Goal: Information Seeking & Learning: Learn about a topic

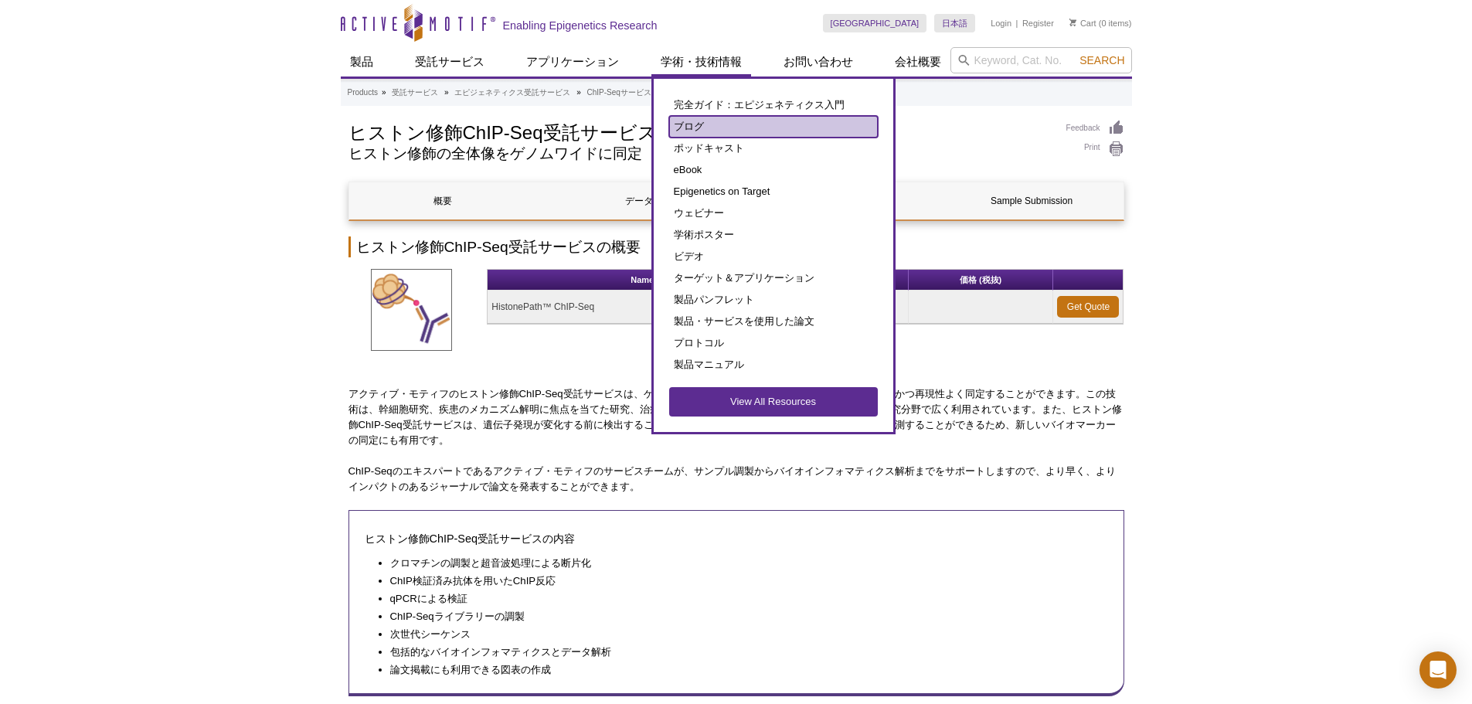
click at [692, 124] on link "ブログ" at bounding box center [773, 127] width 209 height 22
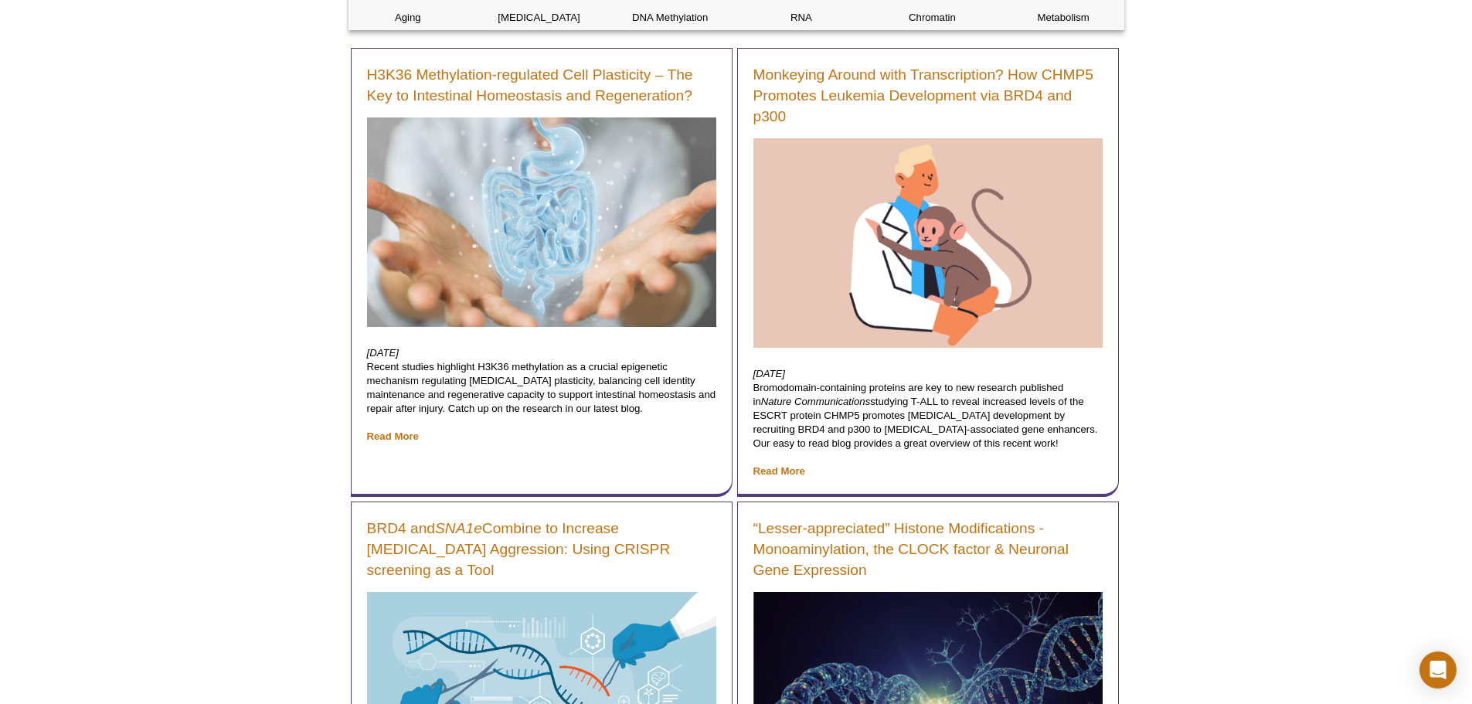
scroll to position [77, 0]
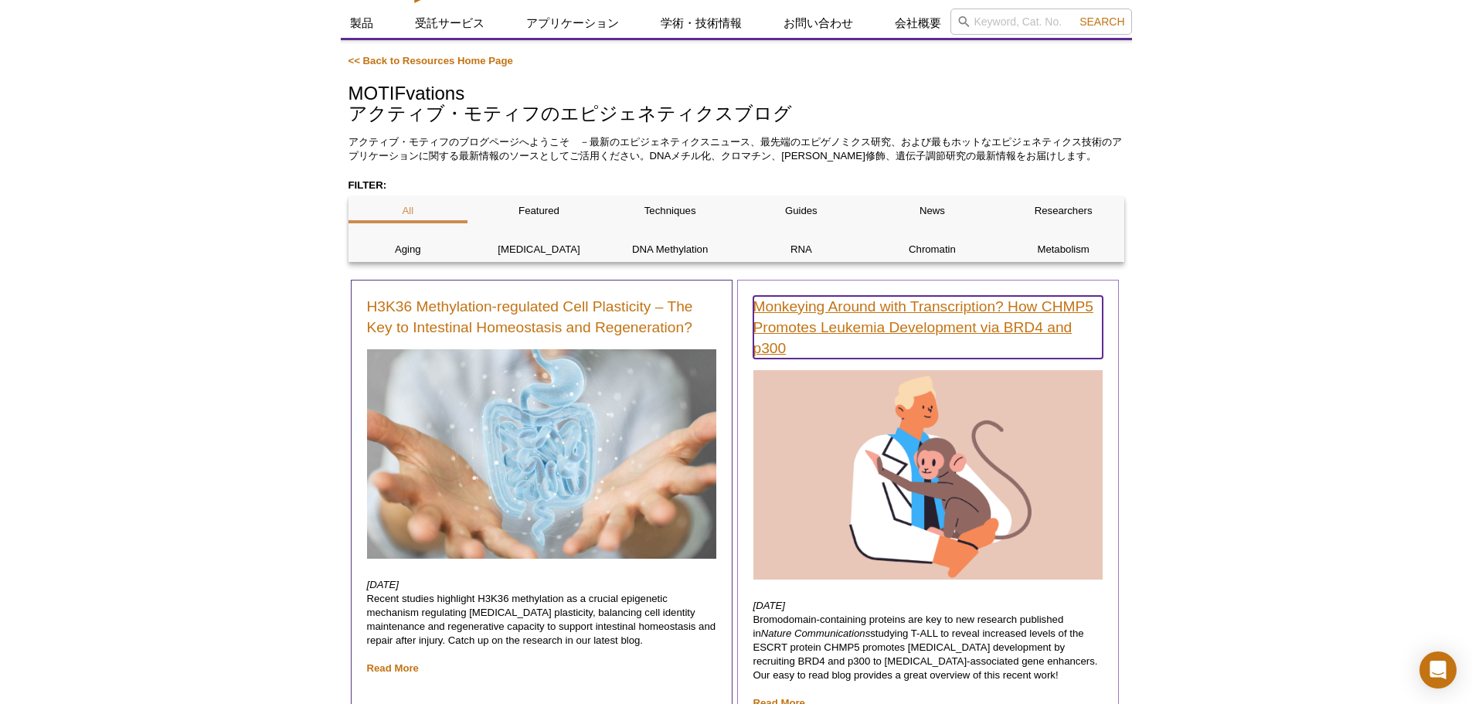
click at [962, 325] on link "Monkeying Around with Transcription? How CHMP5 Promotes Leukemia Development vi…" at bounding box center [927, 327] width 349 height 63
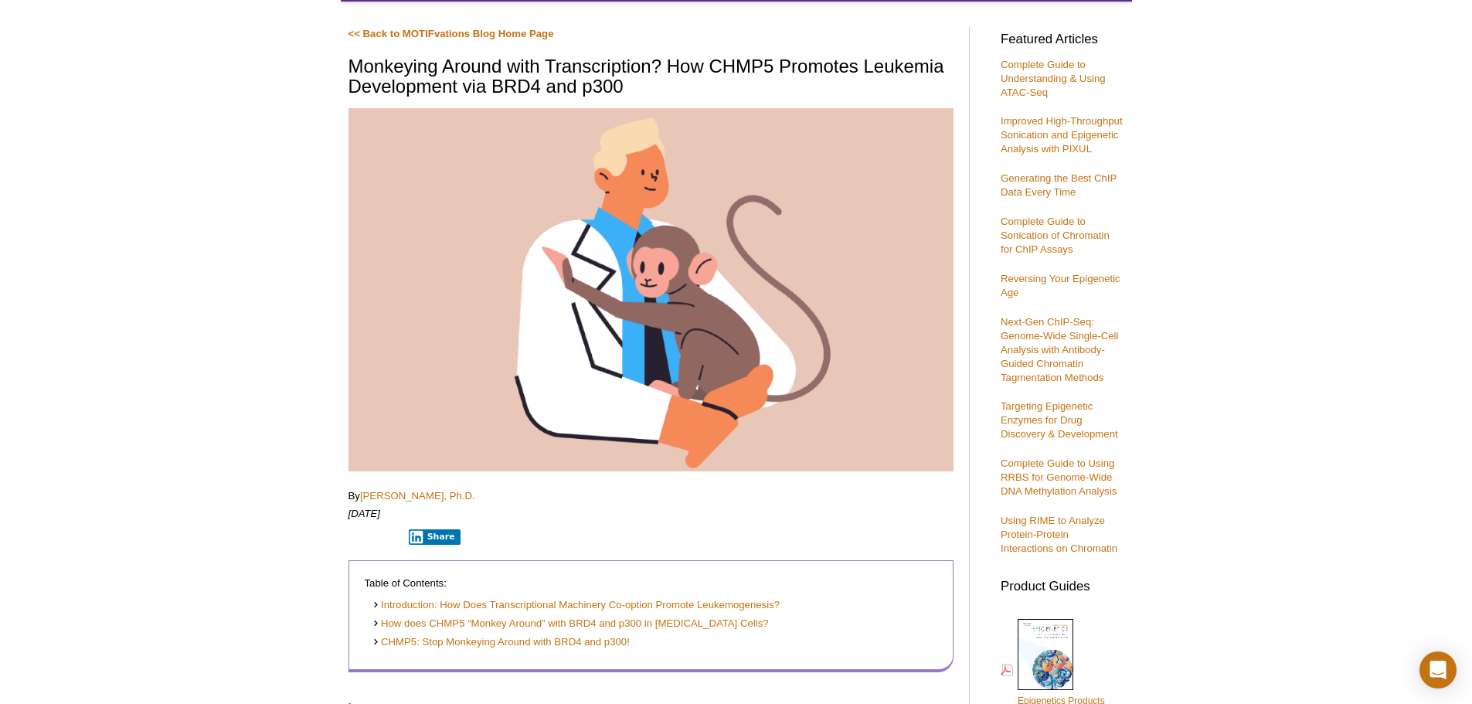
scroll to position [193, 0]
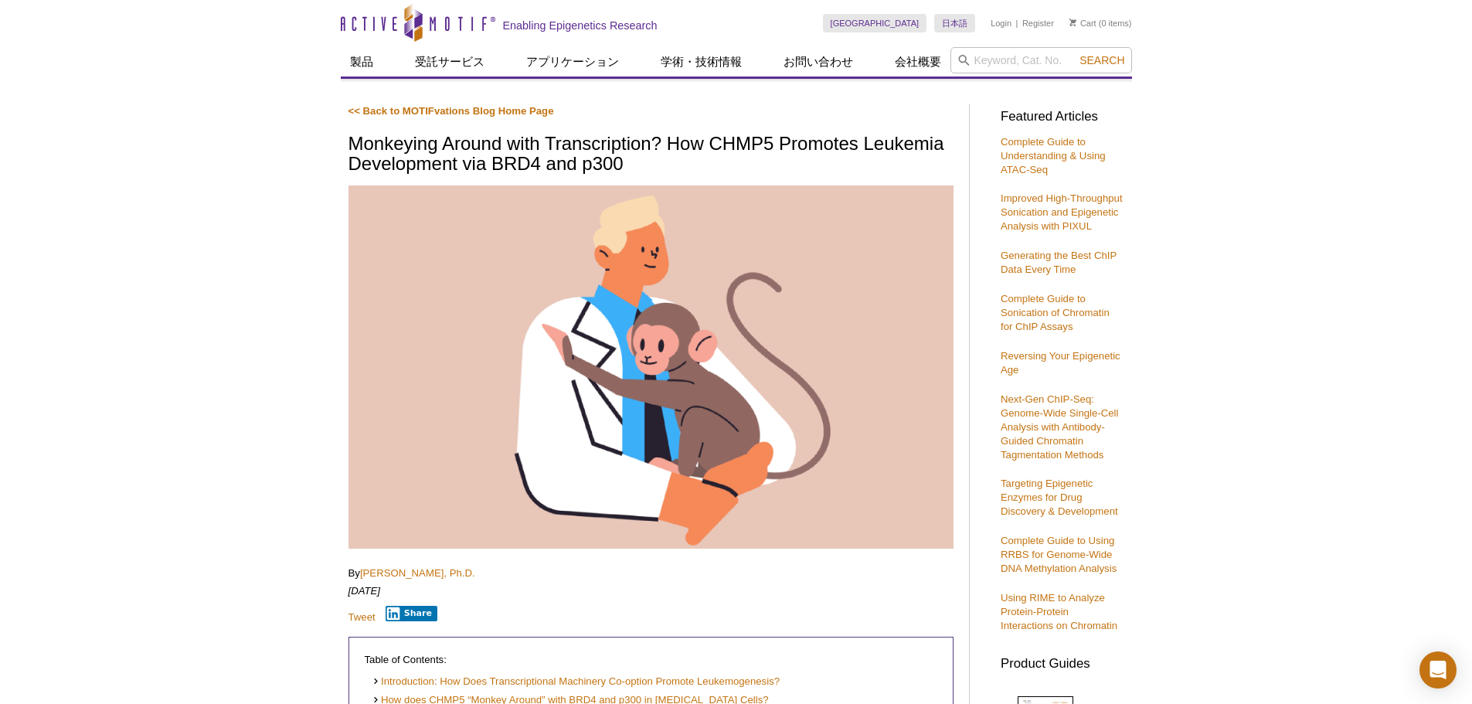
scroll to position [196, 0]
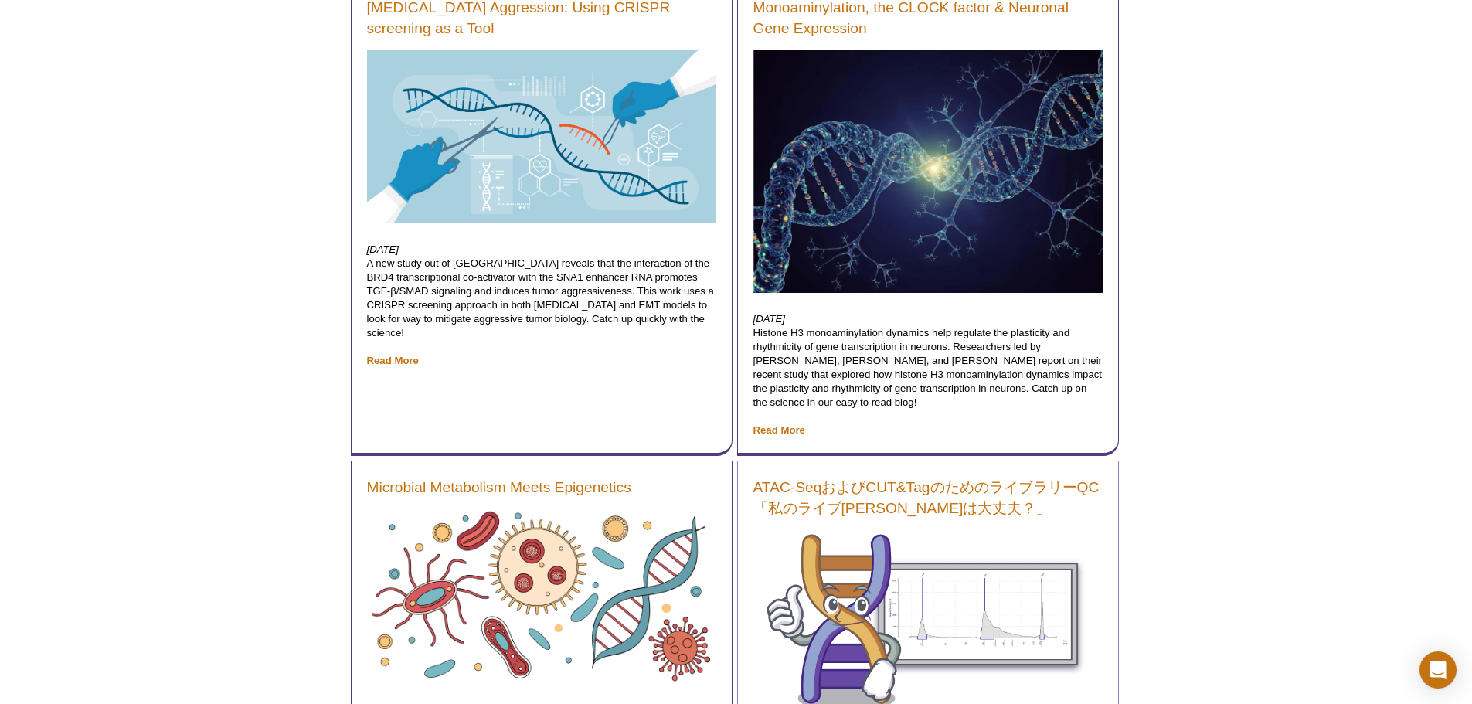
click at [782, 529] on div "ATAC-SeqおよびCUT&TagのためのライブラリーQC「私のライブラリーは大丈夫？」 July 9, 2025 アクティブ・モティフのテクニカルサポート…" at bounding box center [928, 676] width 382 height 430
click at [776, 498] on link "ATAC-SeqおよびCUT&TagのためのライブラリーQC「私のライブラリーは大丈夫？」" at bounding box center [927, 498] width 349 height 42
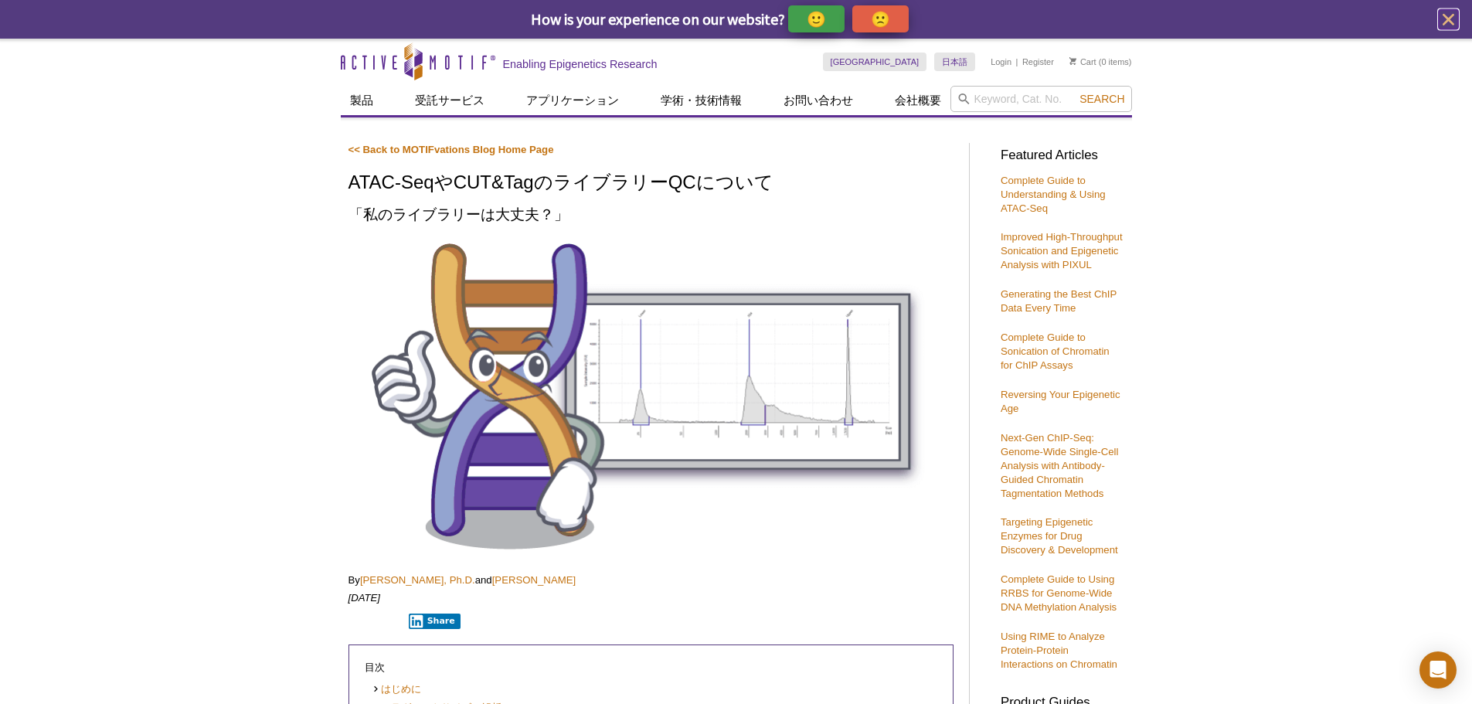
drag, startPoint x: 1453, startPoint y: 11, endPoint x: 868, endPoint y: 0, distance: 585.1
click at [952, 26] on div "How is your experience on our website? 🙂 🙁" at bounding box center [735, 20] width 1461 height 32
click at [815, 25] on p "🙂" at bounding box center [816, 18] width 19 height 19
click at [1457, 20] on icon "close" at bounding box center [1448, 19] width 19 height 19
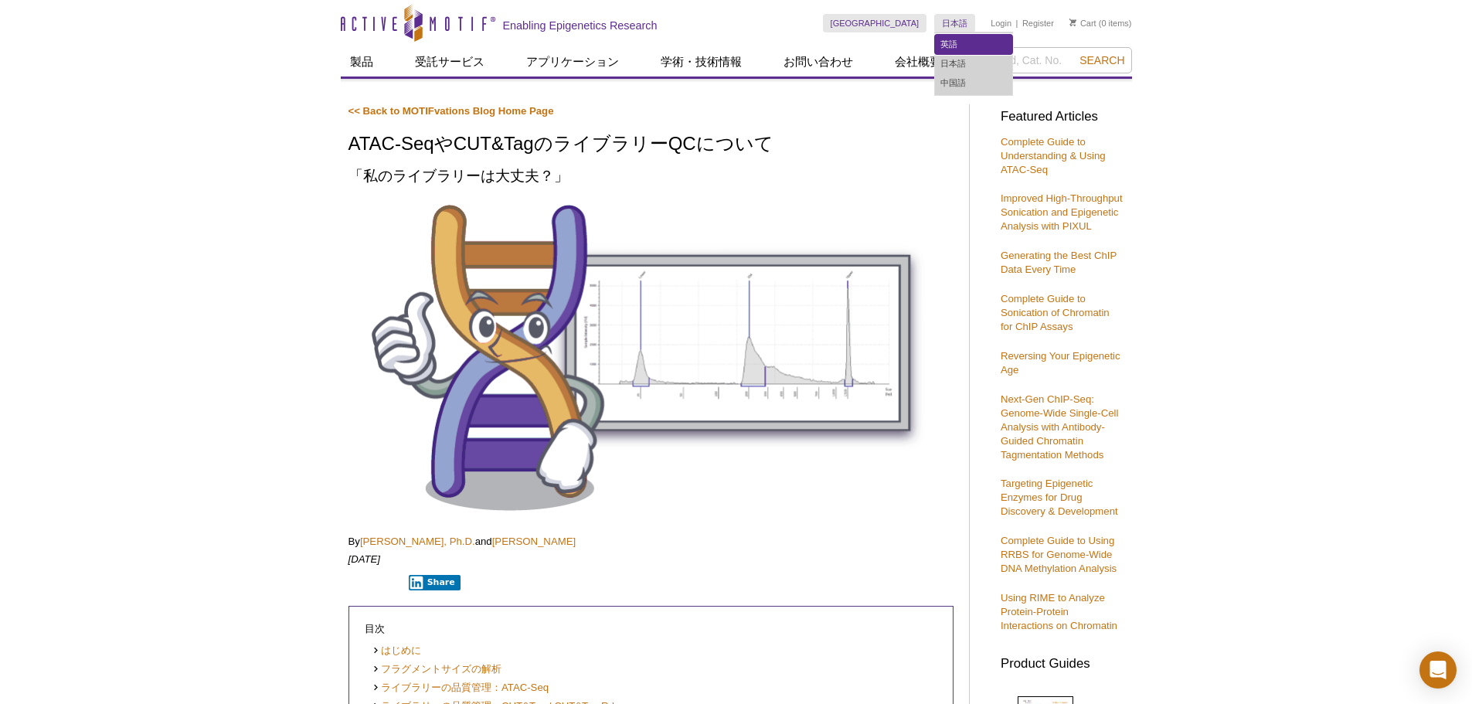
click at [952, 36] on link "英語" at bounding box center [973, 44] width 77 height 19
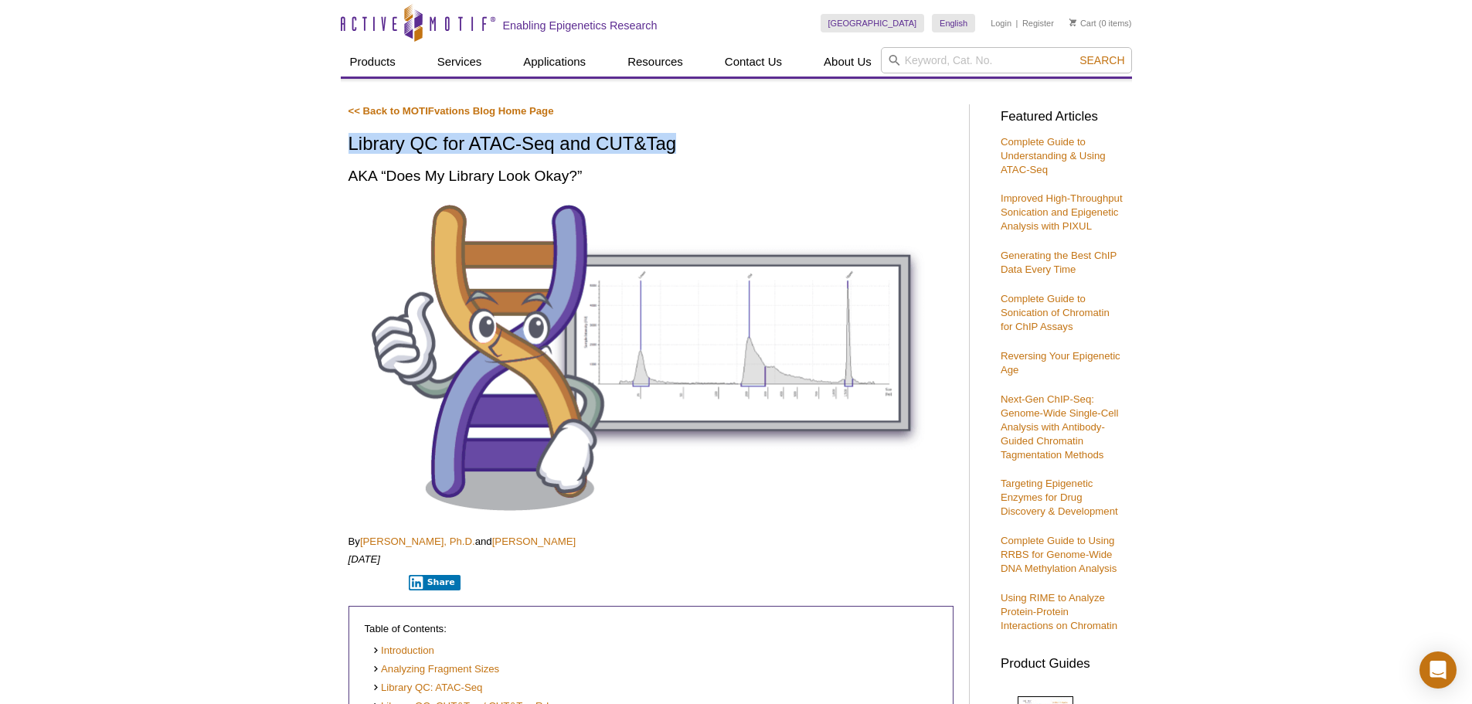
drag, startPoint x: 815, startPoint y: 150, endPoint x: 342, endPoint y: 139, distance: 473.1
copy h1 "Library QC for ATAC-Seq and CUT&Tag"
click at [960, 66] on link "Japanese" at bounding box center [971, 63] width 77 height 19
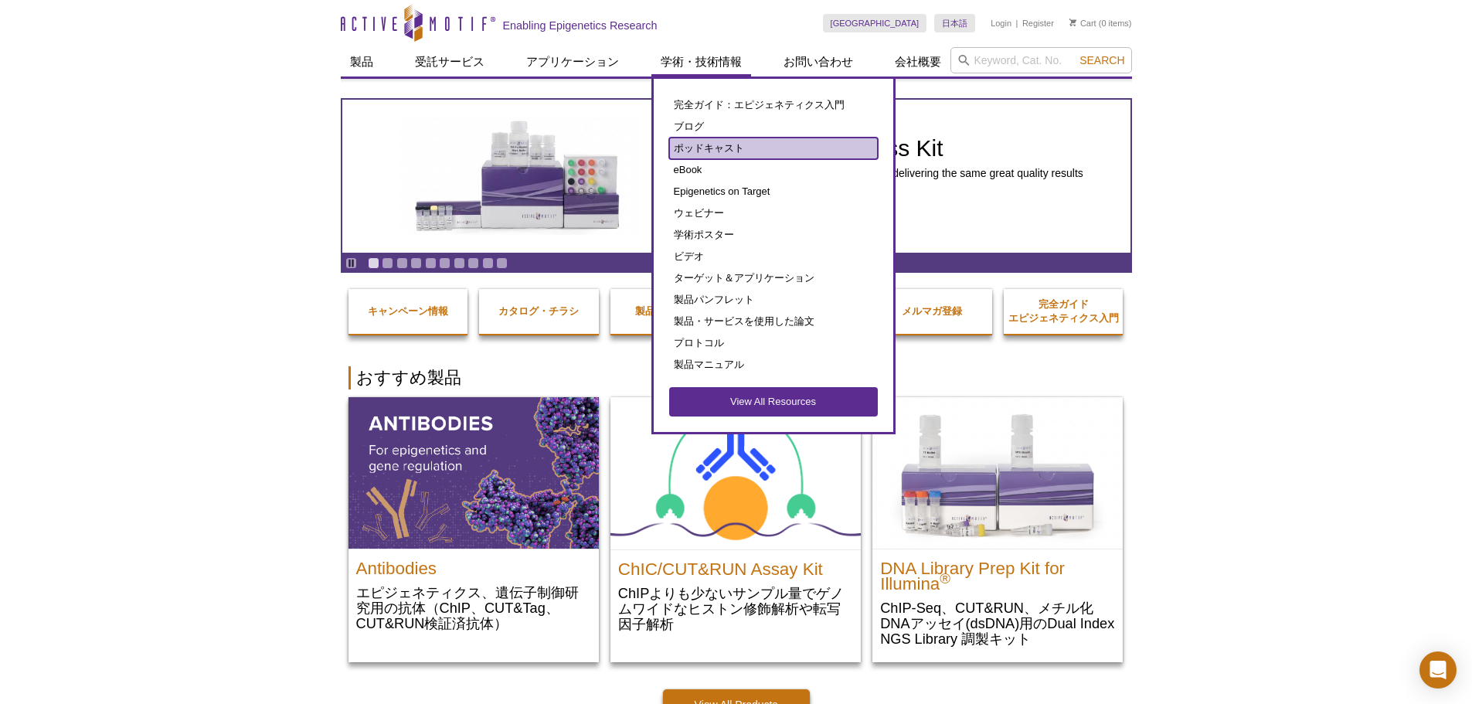
click at [727, 151] on link "ポッドキャスト" at bounding box center [773, 149] width 209 height 22
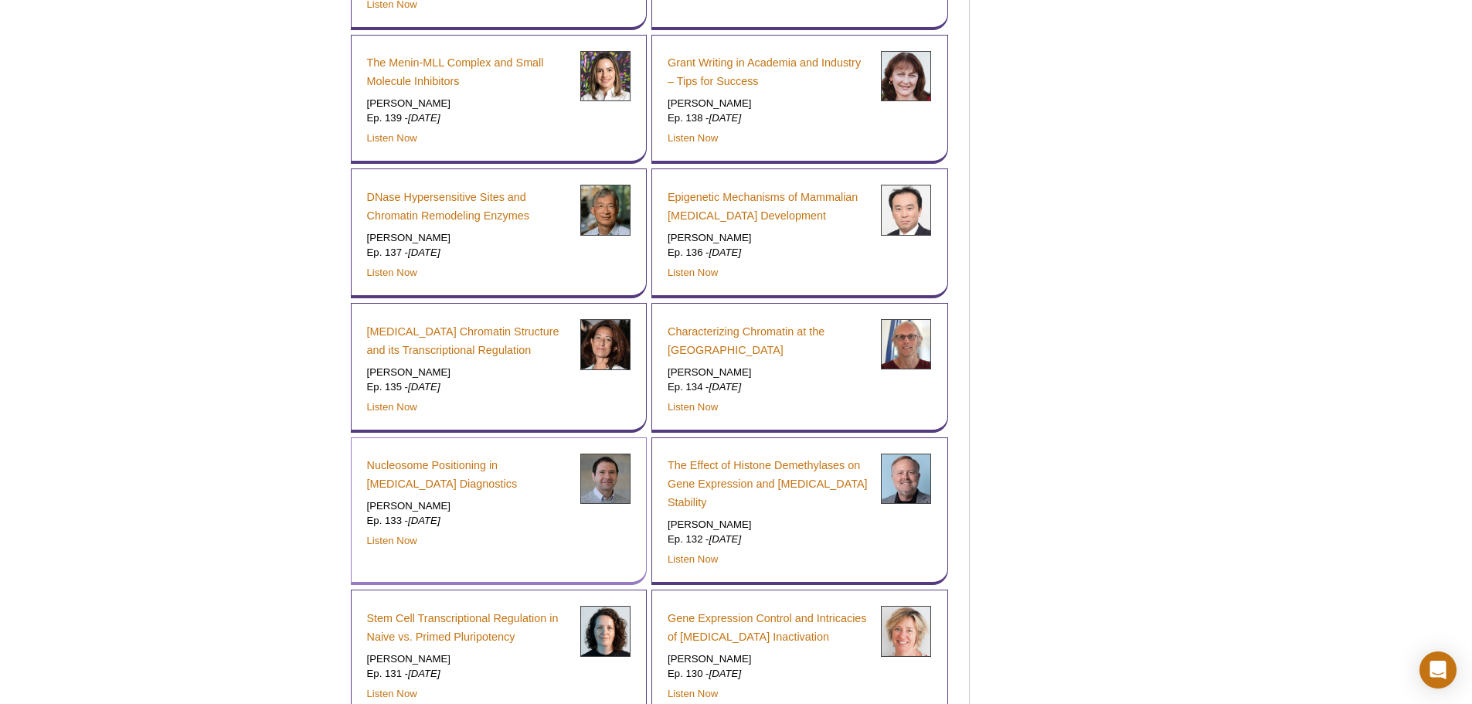
scroll to position [1777, 0]
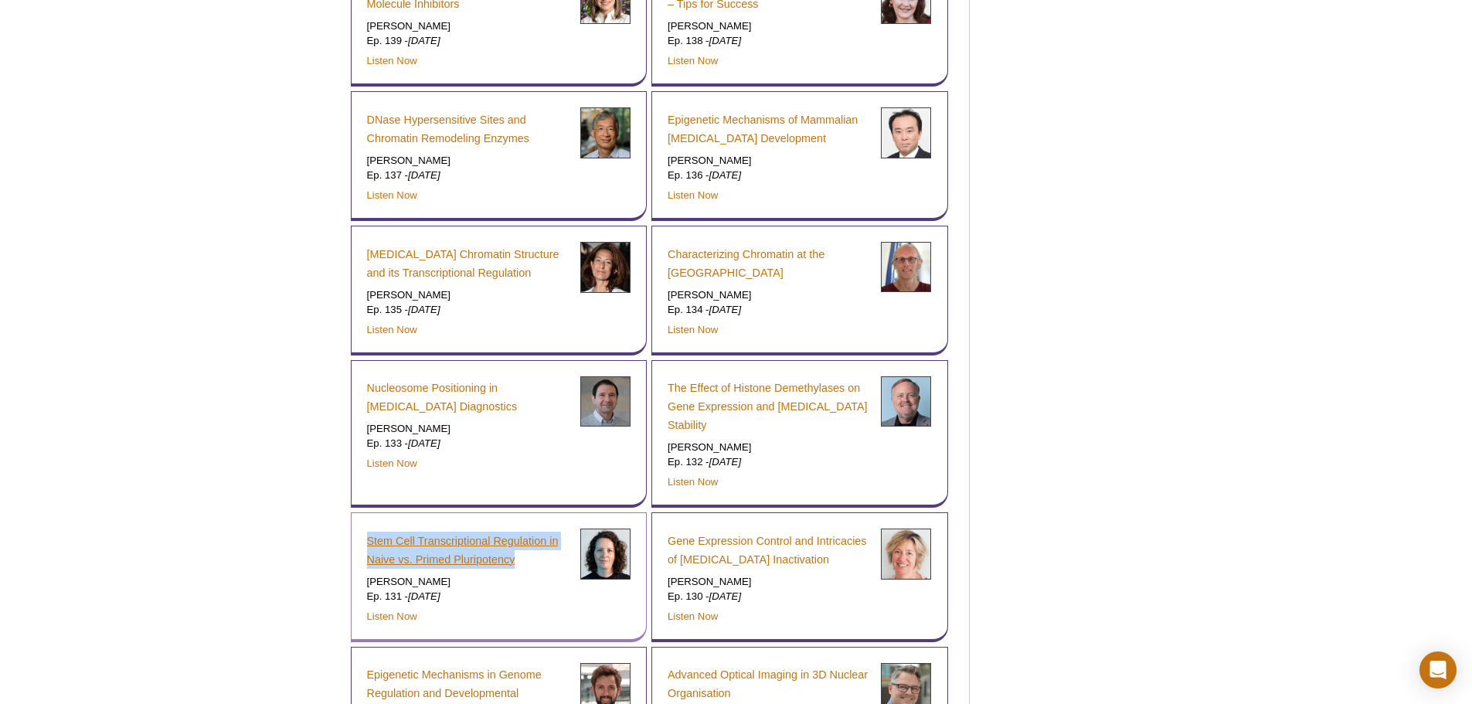
drag, startPoint x: 355, startPoint y: 525, endPoint x: 517, endPoint y: 550, distance: 164.2
click at [517, 550] on div "Stem Cell Transcriptional Regulation in Naive vs. Primed Pluripotency Christa B…" at bounding box center [499, 577] width 297 height 130
copy link "Stem Cell Transcriptional Regulation in Naive vs. Primed Pluripotency"
click at [368, 390] on link "Nucleosome Positioning in Cancer Diagnostics" at bounding box center [468, 397] width 202 height 37
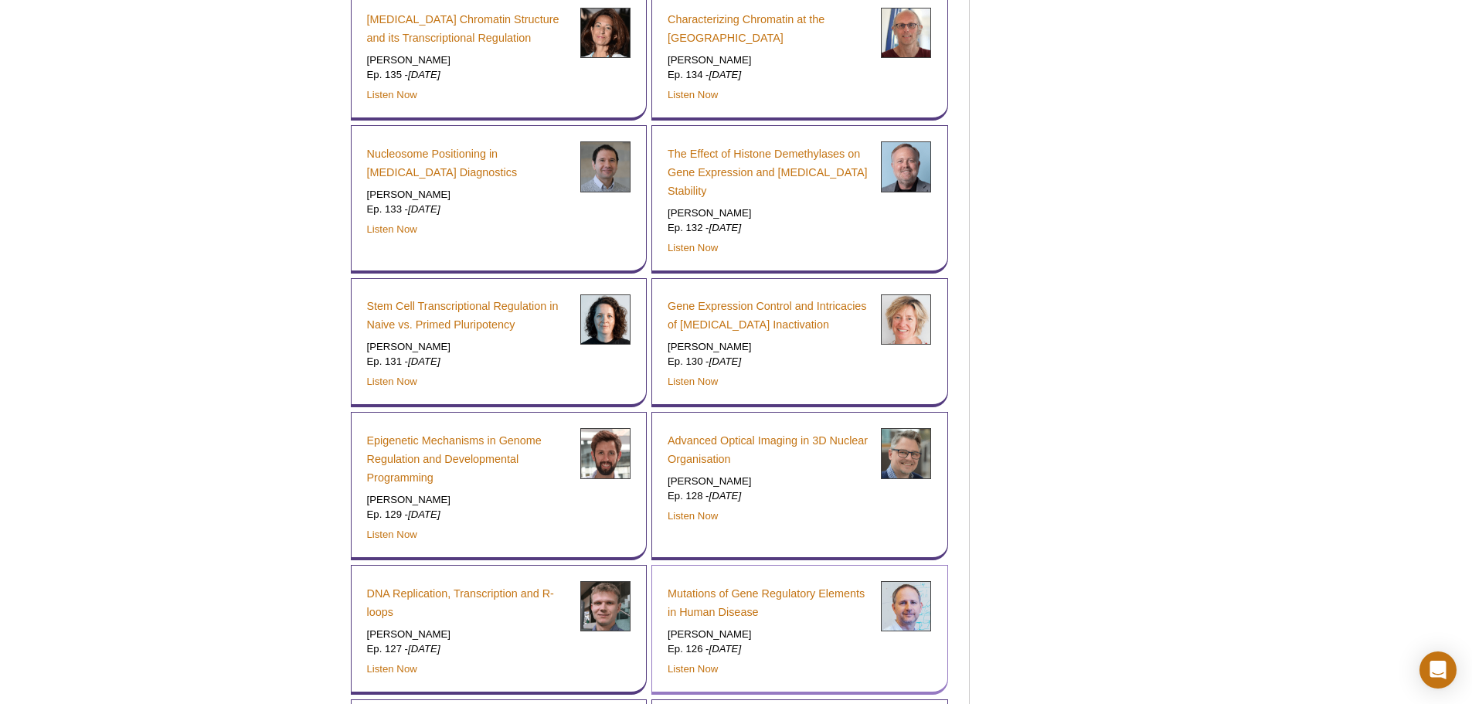
scroll to position [1855, 0]
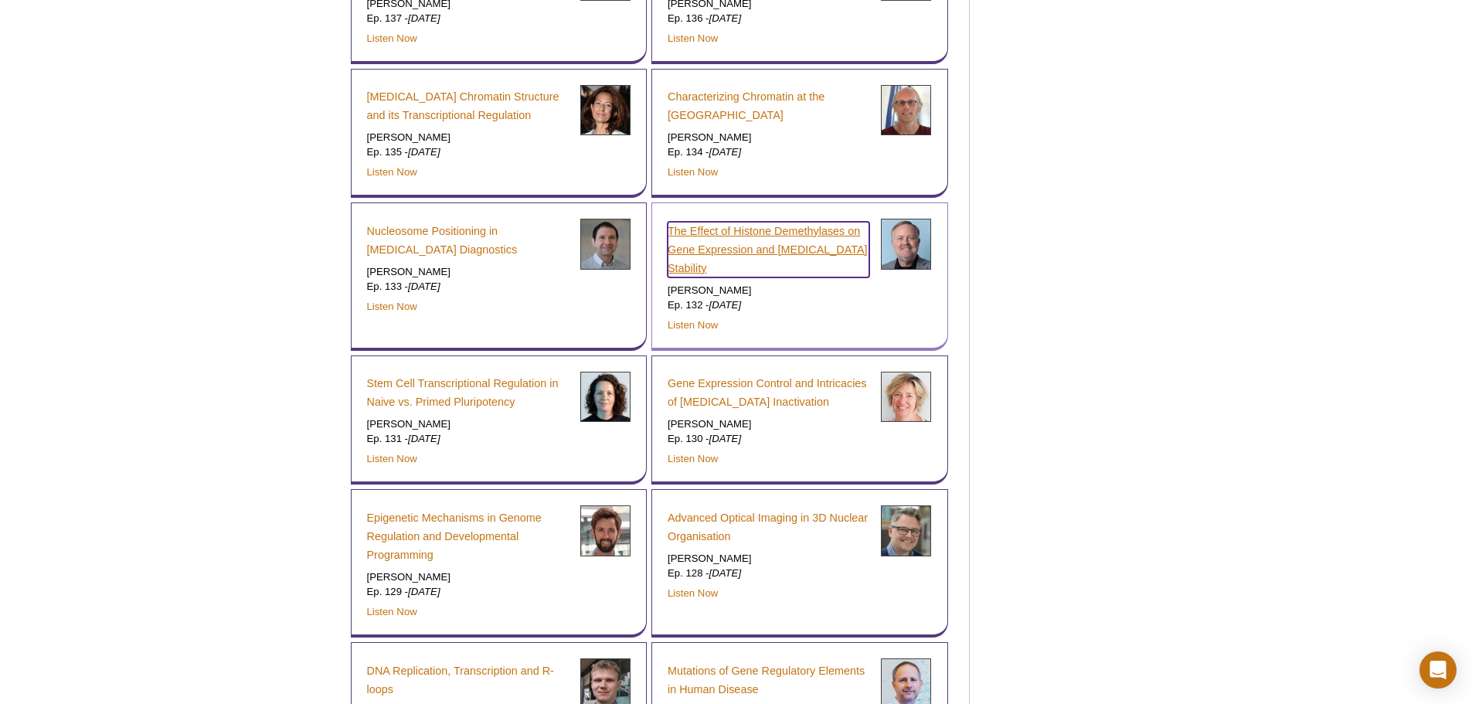
click at [774, 254] on link "The Effect of Histone Demethylases on Gene Expression and [MEDICAL_DATA] Stabil…" at bounding box center [769, 250] width 202 height 56
click at [778, 249] on link "The Effect of Histone Demethylases on Gene Expression and [MEDICAL_DATA] Stabil…" at bounding box center [769, 250] width 202 height 56
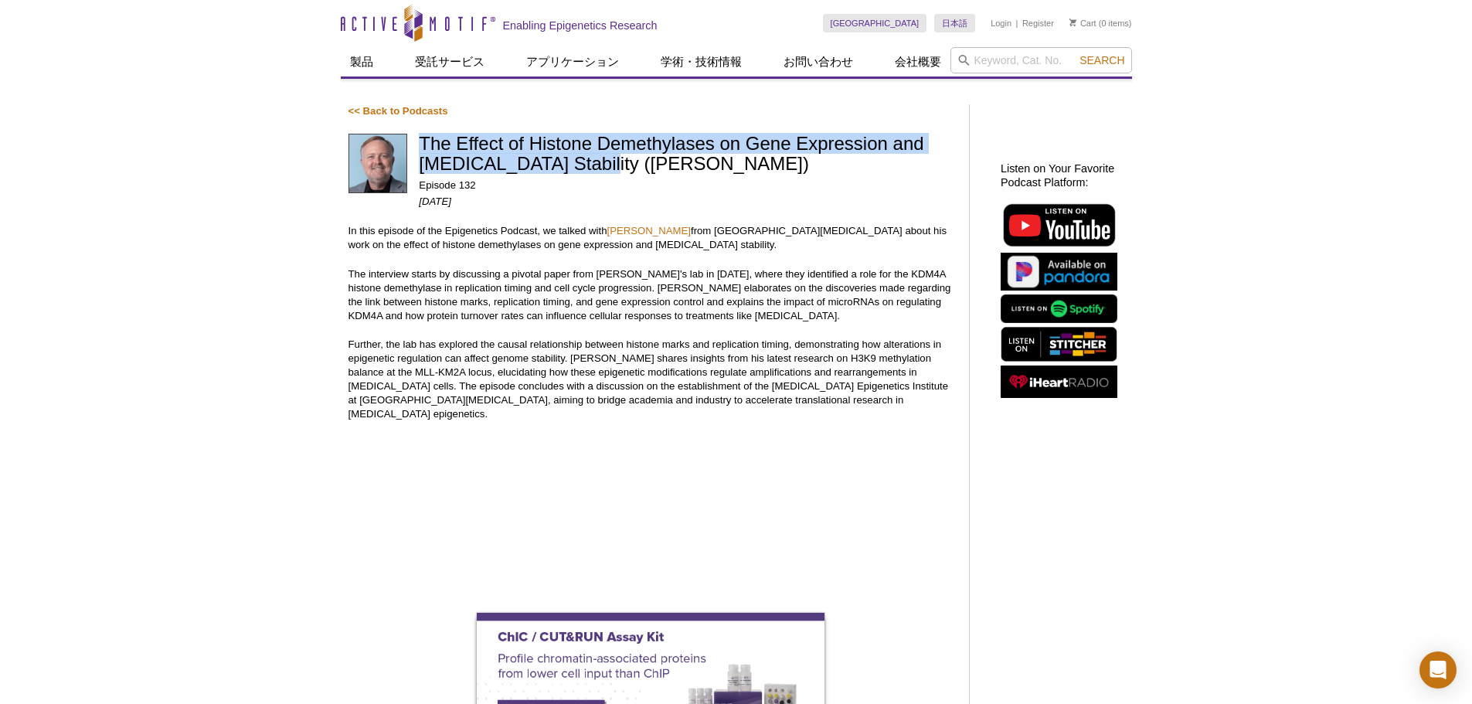
drag, startPoint x: 420, startPoint y: 140, endPoint x: 587, endPoint y: 164, distance: 169.4
click at [587, 164] on h1 "The Effect of Histone Demethylases on Gene Expression and [MEDICAL_DATA] Stabil…" at bounding box center [686, 155] width 535 height 43
copy h1 "The Effect of Histone Demethylases on Gene Expression and [MEDICAL_DATA] Stabil…"
